Goal: Task Accomplishment & Management: Manage account settings

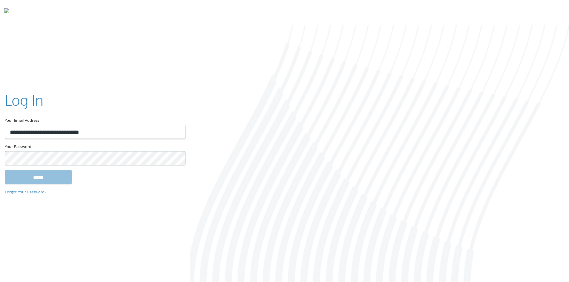
type input "**********"
click at [5, 170] on input "******" at bounding box center [38, 177] width 67 height 14
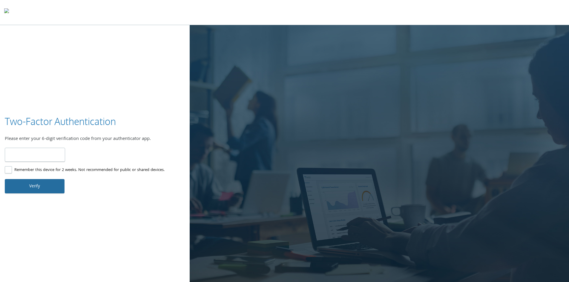
type input "******"
click at [29, 186] on button "Verify" at bounding box center [35, 186] width 60 height 14
